Goal: Navigation & Orientation: Find specific page/section

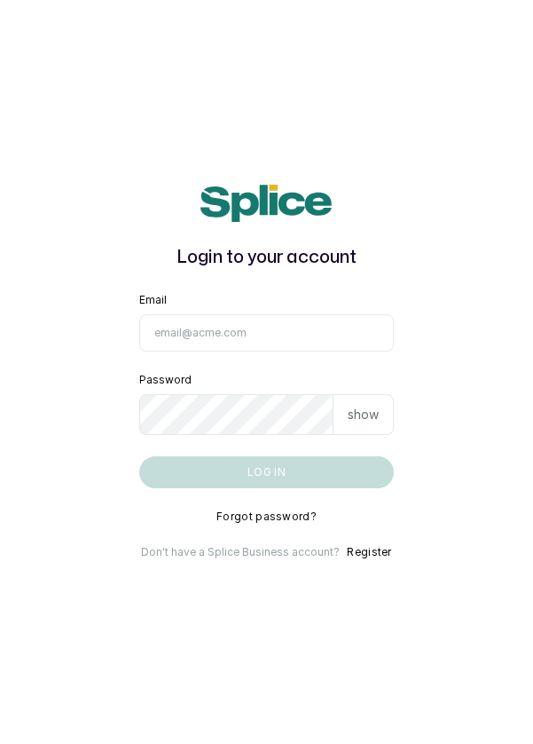
click at [340, 351] on input "Email" at bounding box center [267, 332] width 256 height 37
type input "[EMAIL_ADDRESS][DOMAIN_NAME]"
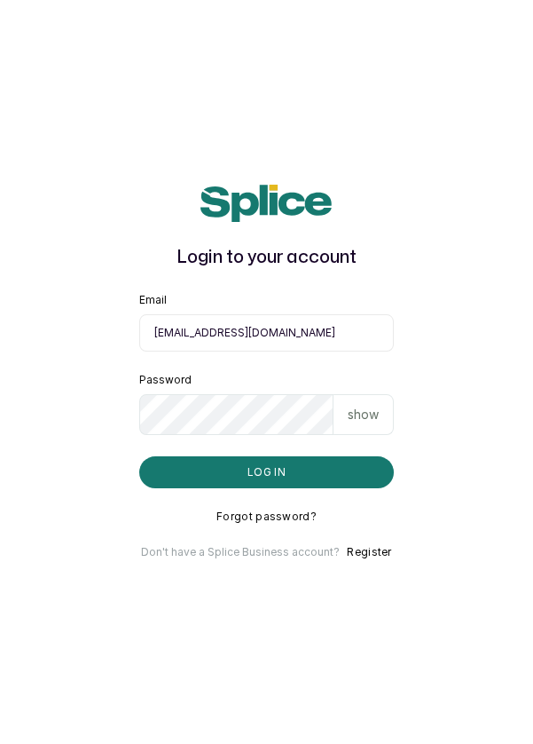
click at [139, 456] on button "Log in" at bounding box center [267, 472] width 256 height 32
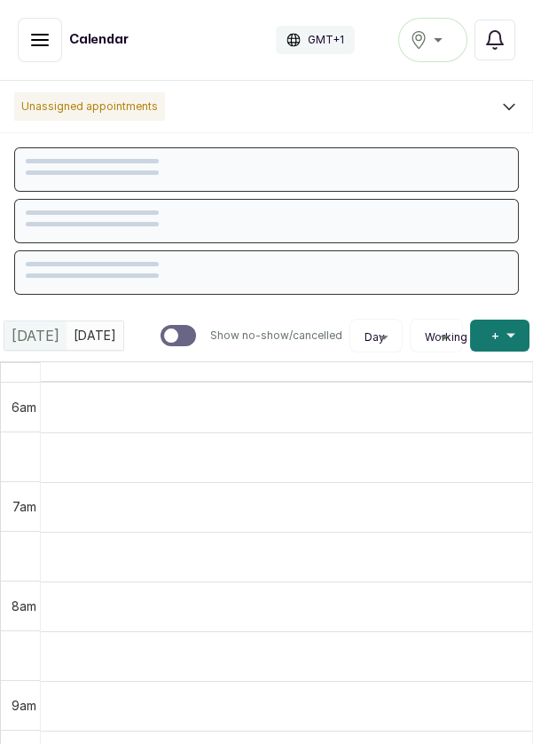
scroll to position [597, 0]
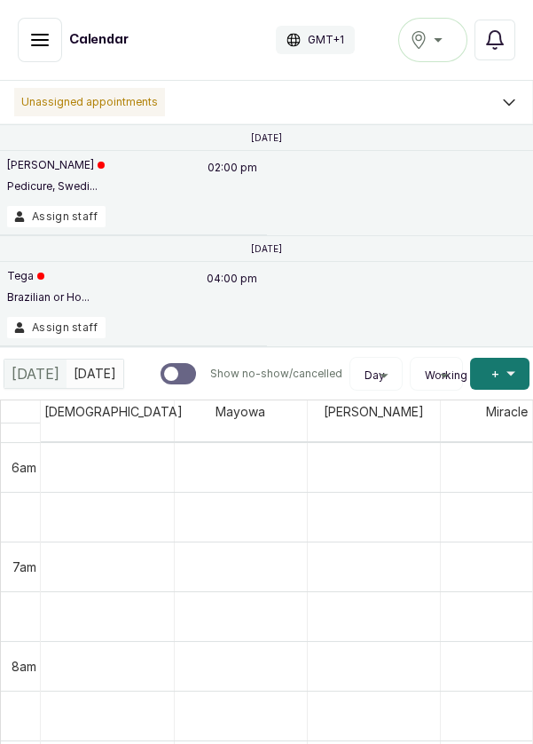
click at [429, 32] on div "Ikoyi" at bounding box center [433, 39] width 46 height 21
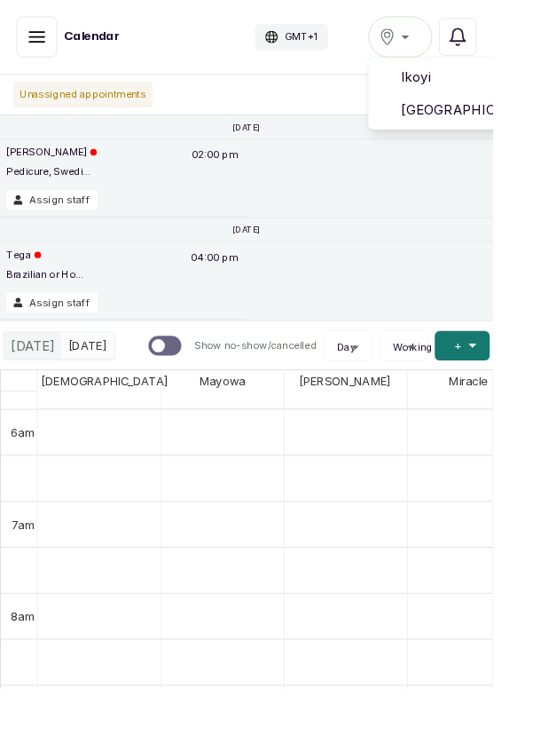
click at [445, 112] on span "Victoria Island" at bounding box center [498, 118] width 128 height 21
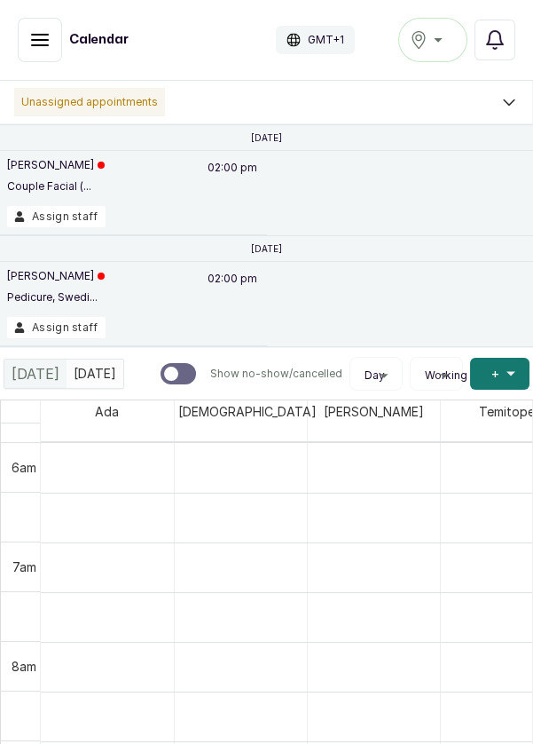
scroll to position [597, 0]
click at [36, 59] on button "Show no-show/cancelled" at bounding box center [40, 40] width 44 height 44
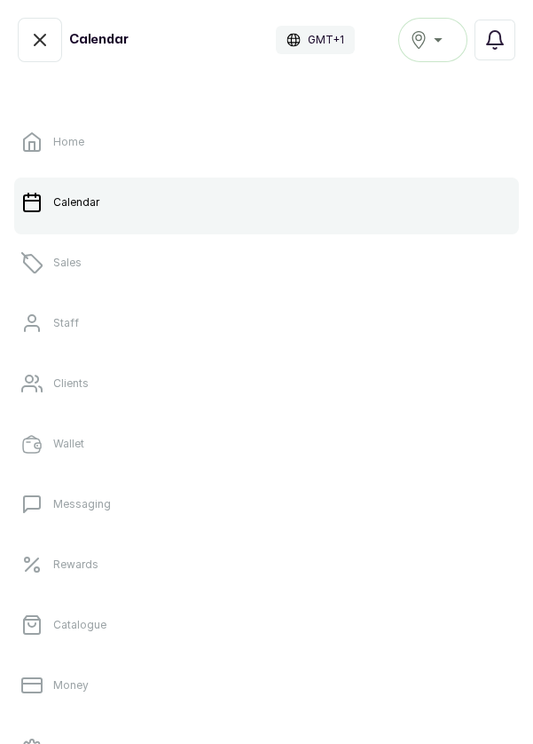
click at [163, 262] on link "Sales" at bounding box center [266, 263] width 505 height 50
